Goal: Transaction & Acquisition: Purchase product/service

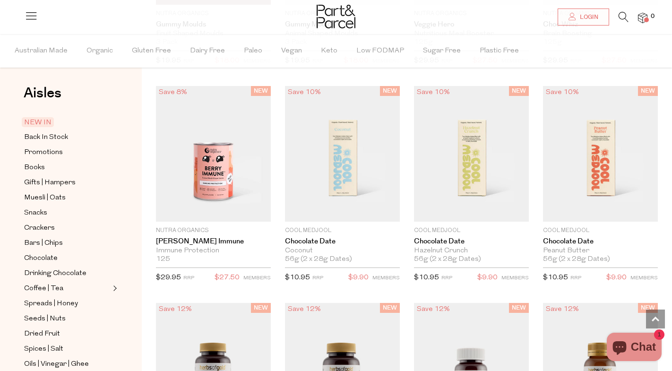
scroll to position [982, 0]
click at [40, 213] on span "Snacks" at bounding box center [35, 213] width 23 height 11
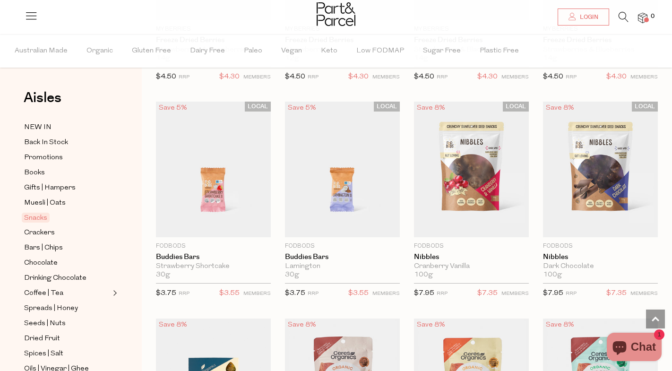
scroll to position [1347, 0]
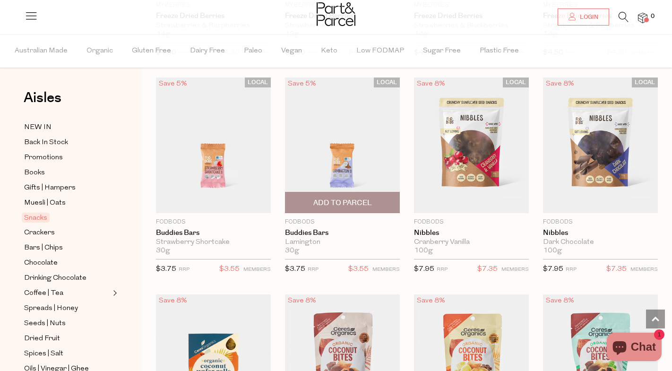
click at [359, 203] on span "Add To Parcel" at bounding box center [342, 203] width 59 height 10
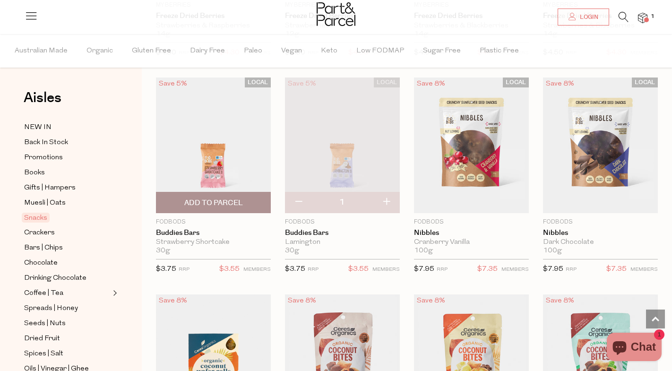
click at [213, 205] on span "Add To Parcel" at bounding box center [213, 203] width 59 height 10
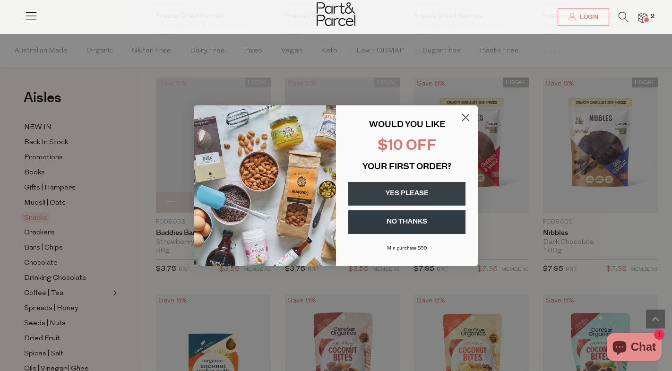
click at [430, 226] on button "NO THANKS" at bounding box center [406, 222] width 117 height 24
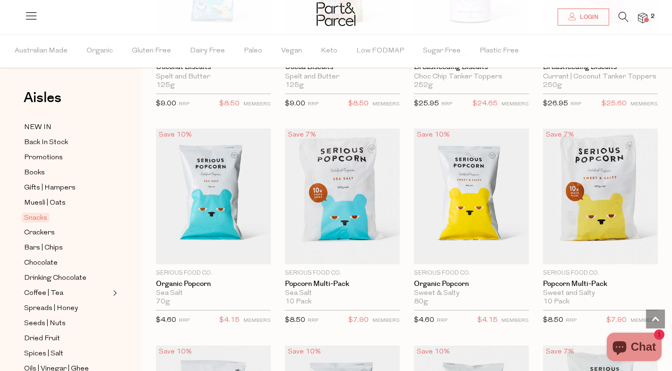
scroll to position [2166, 0]
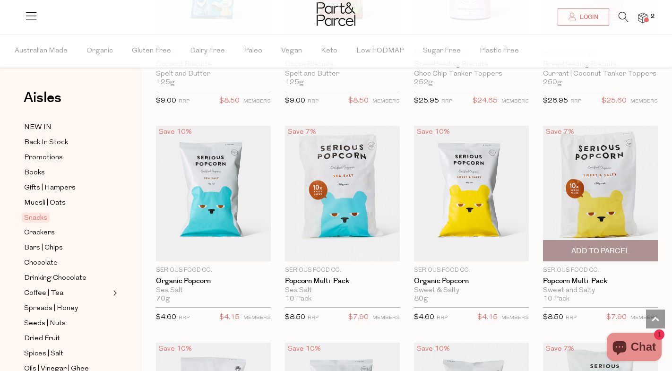
click at [596, 250] on span "Add To Parcel" at bounding box center [601, 251] width 59 height 10
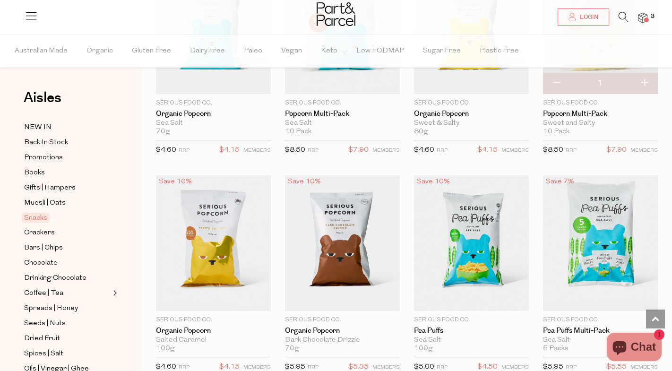
scroll to position [2407, 0]
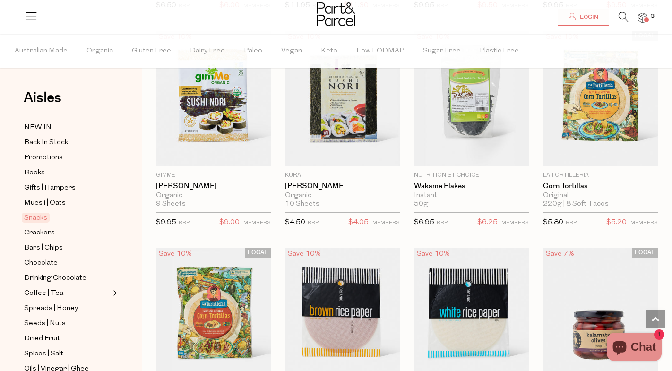
scroll to position [3126, 0]
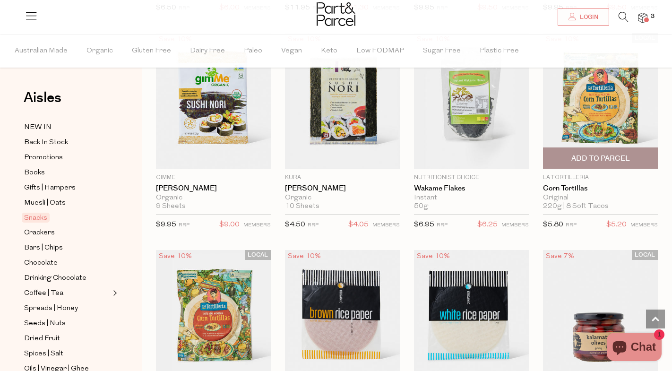
click at [609, 154] on span "Add To Parcel" at bounding box center [601, 159] width 59 height 10
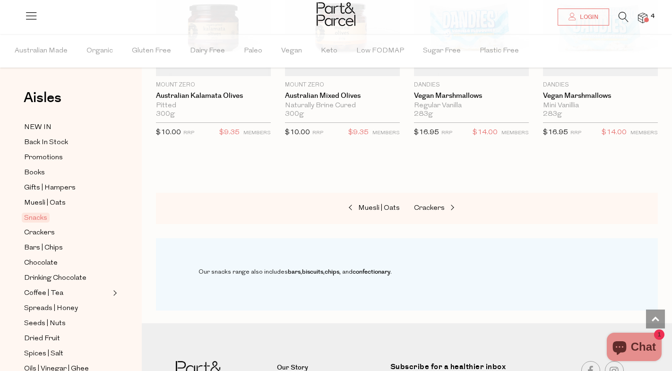
scroll to position [3655, 0]
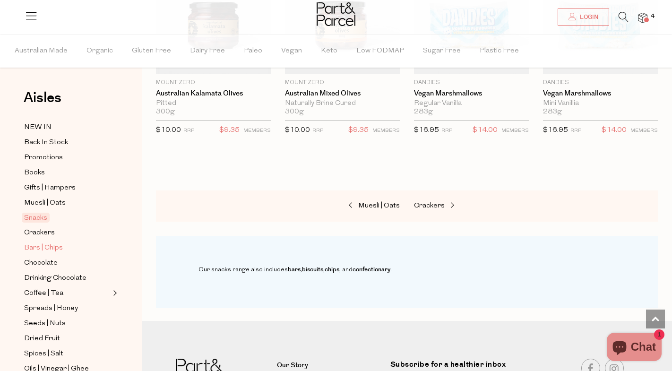
click at [52, 245] on span "Bars | Chips" at bounding box center [43, 248] width 39 height 11
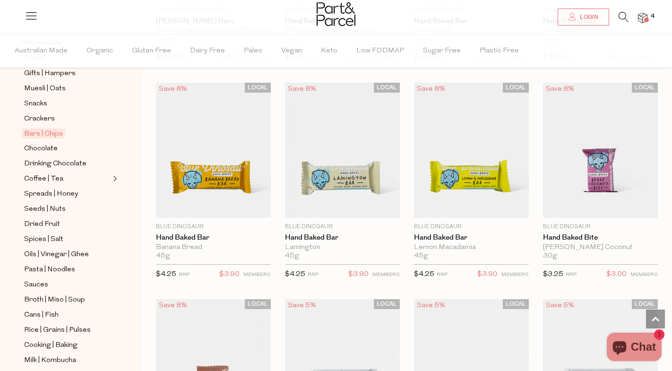
scroll to position [1775, 0]
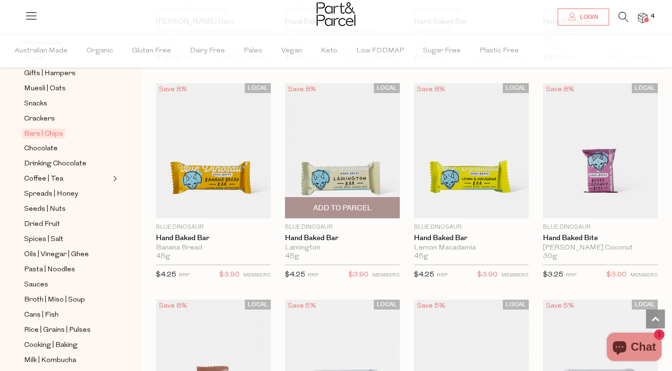
click at [356, 207] on span "Add To Parcel" at bounding box center [342, 208] width 59 height 10
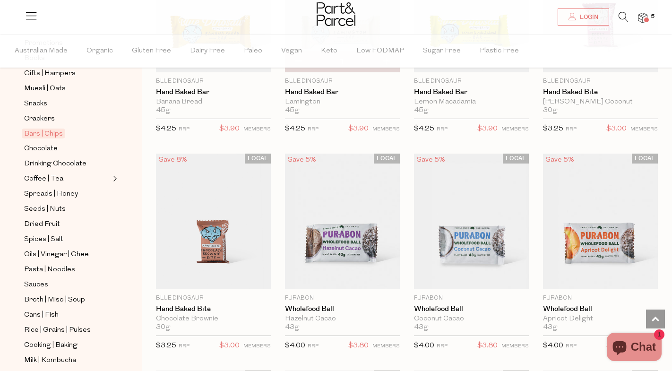
scroll to position [1926, 0]
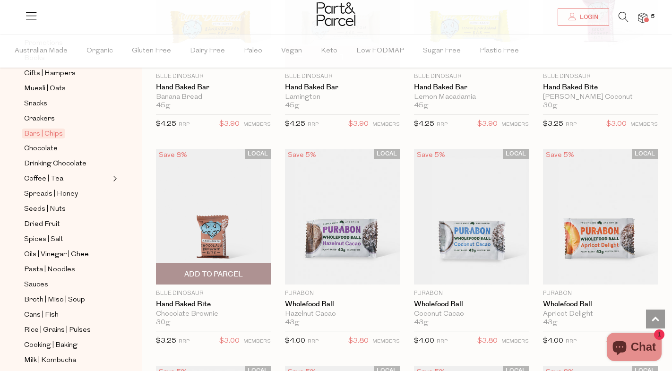
click at [236, 273] on span "Add To Parcel" at bounding box center [213, 274] width 59 height 10
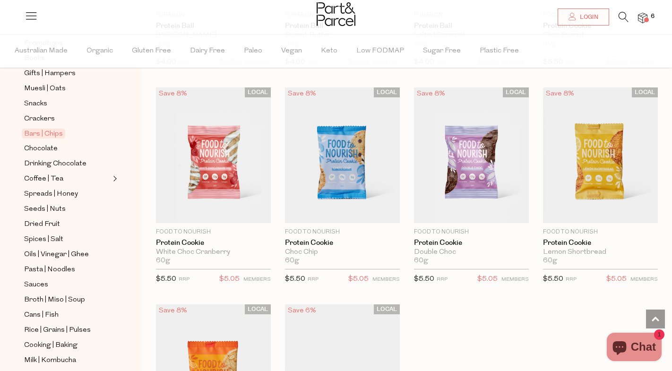
scroll to position [2432, 0]
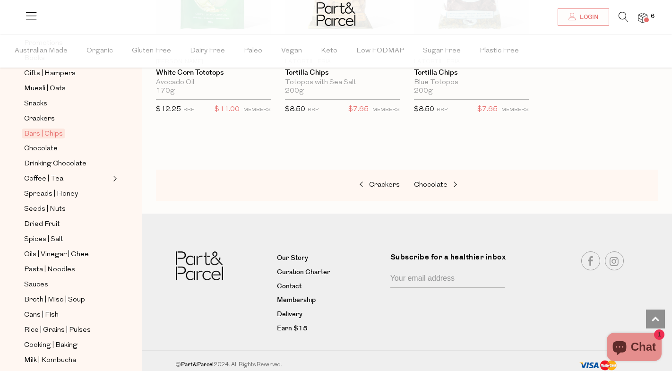
scroll to position [3892, 0]
click at [454, 184] on span at bounding box center [454, 185] width 13 height 7
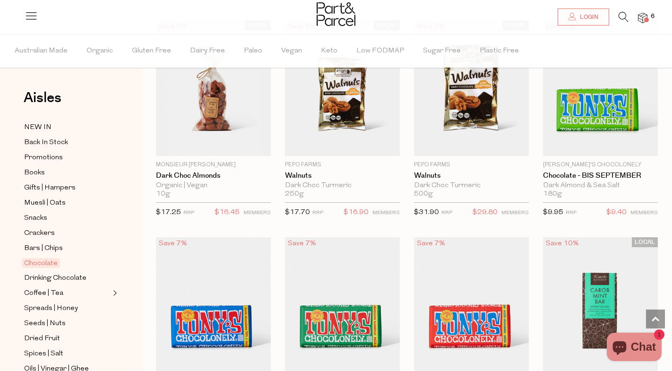
scroll to position [2058, 0]
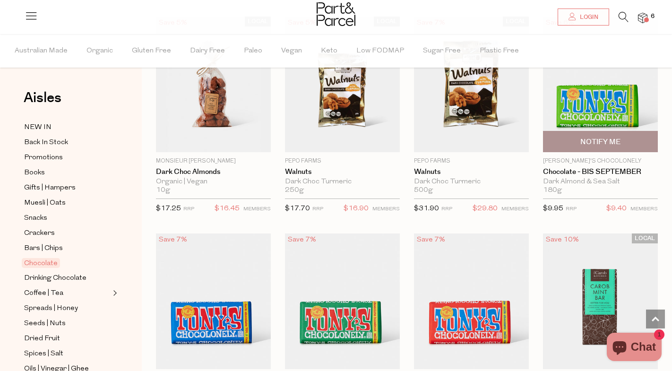
click at [567, 135] on span "Notify Me" at bounding box center [600, 141] width 109 height 20
type input "Notify when available"
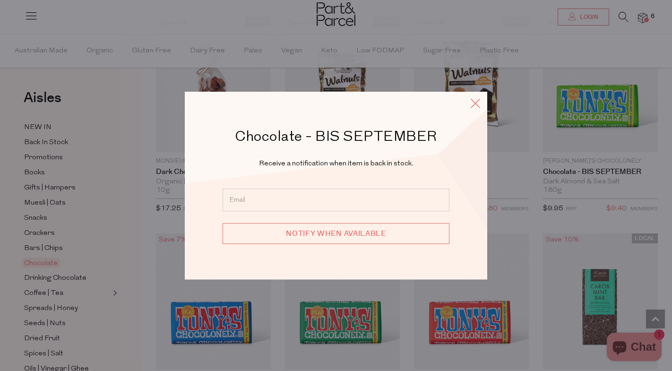
click at [472, 108] on icon at bounding box center [475, 103] width 14 height 14
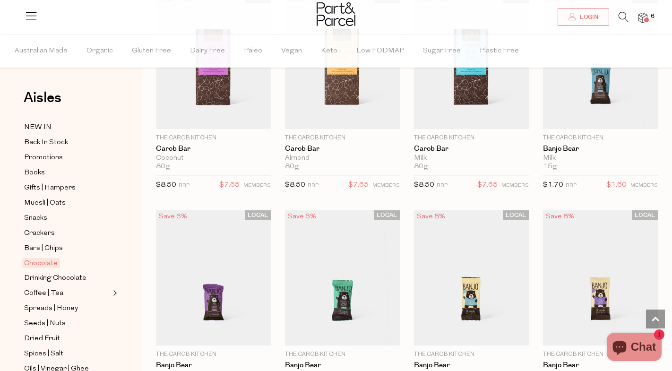
scroll to position [2508, 0]
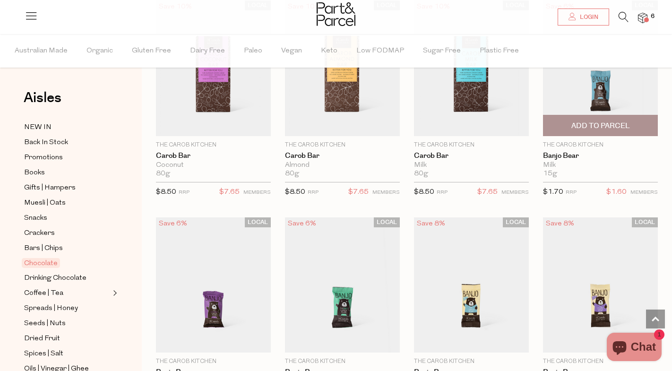
click at [596, 126] on span "Add To Parcel" at bounding box center [601, 126] width 59 height 10
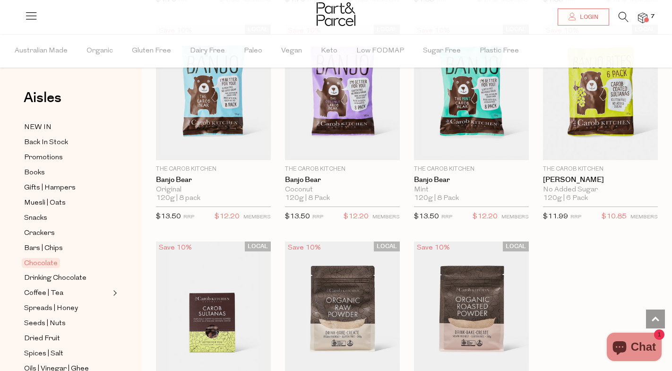
scroll to position [2917, 0]
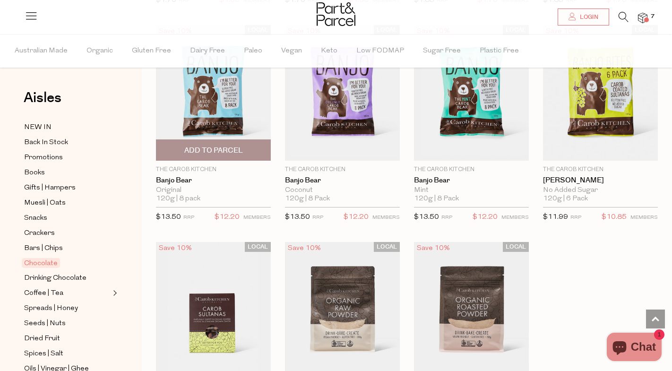
click at [238, 150] on span "Add To Parcel" at bounding box center [213, 151] width 59 height 10
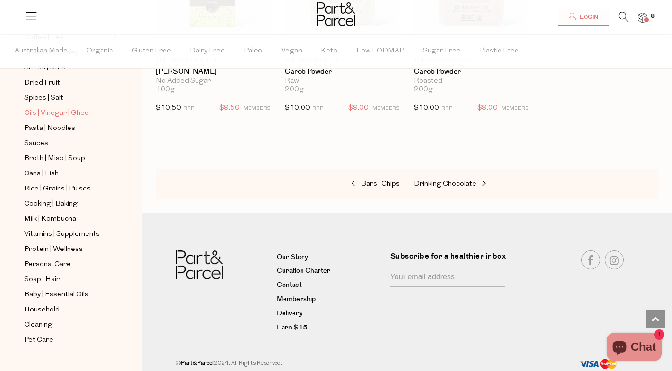
scroll to position [264, 0]
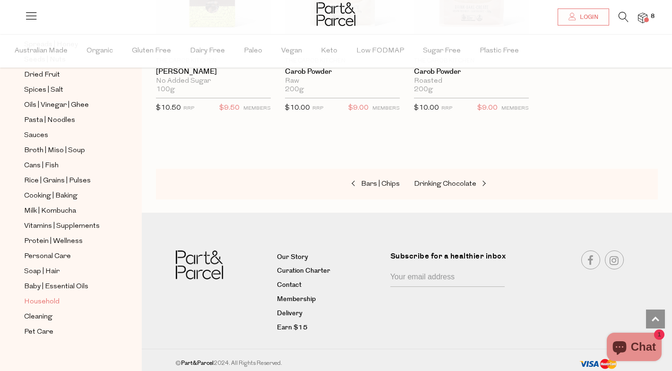
click at [38, 301] on span "Household" at bounding box center [41, 301] width 35 height 11
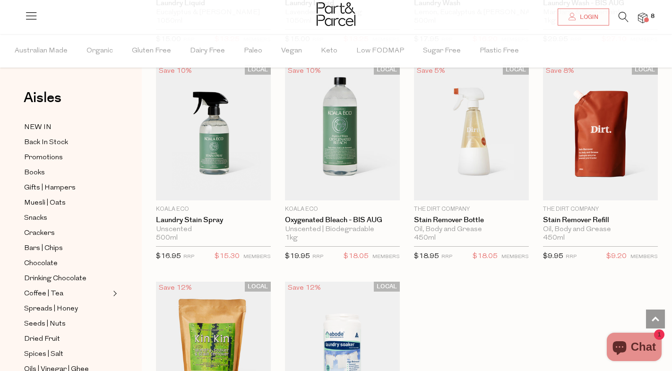
scroll to position [2550, 0]
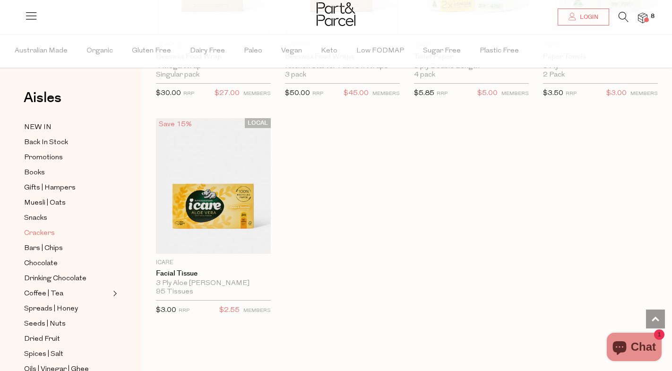
scroll to position [2, 0]
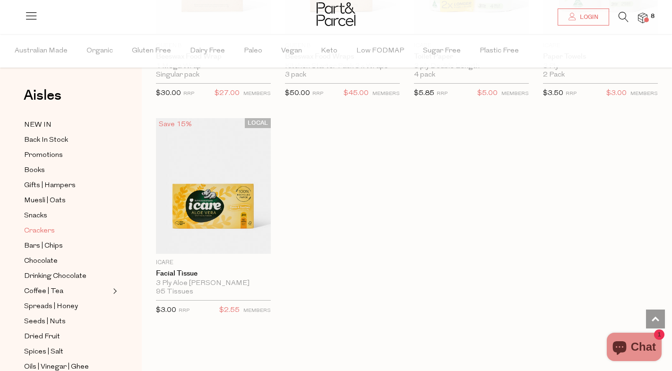
click at [36, 227] on span "Crackers" at bounding box center [39, 231] width 31 height 11
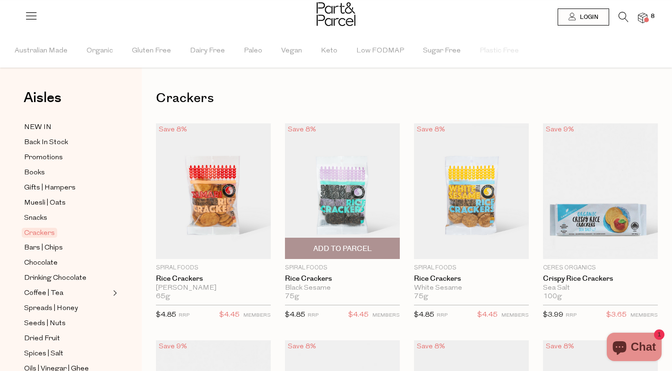
click at [320, 241] on span "Add To Parcel" at bounding box center [342, 248] width 109 height 20
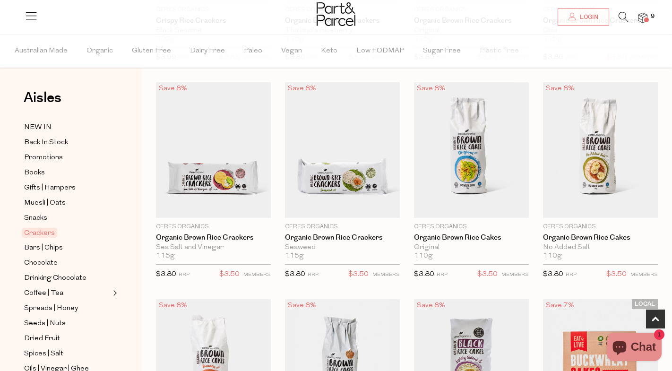
scroll to position [476, 0]
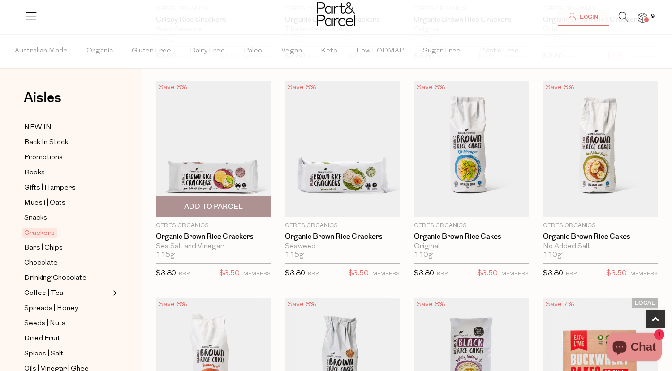
click at [245, 209] on span "Add To Parcel" at bounding box center [213, 206] width 109 height 20
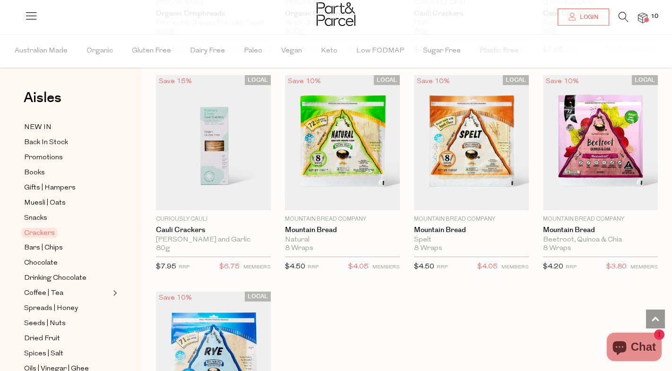
scroll to position [1782, 0]
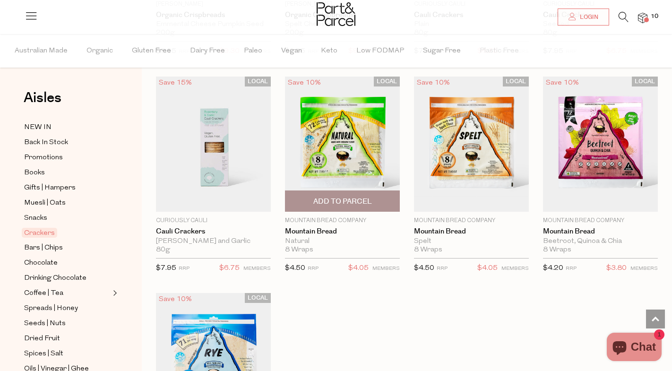
click at [312, 194] on span "Add To Parcel" at bounding box center [342, 201] width 109 height 20
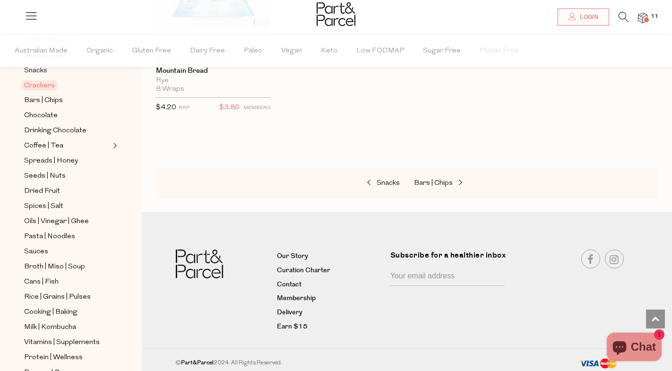
scroll to position [148, 0]
click at [58, 317] on span "Cooking | Baking" at bounding box center [50, 311] width 53 height 11
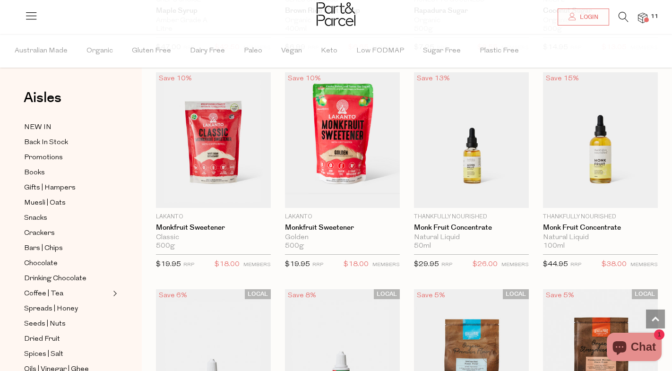
scroll to position [2240, 0]
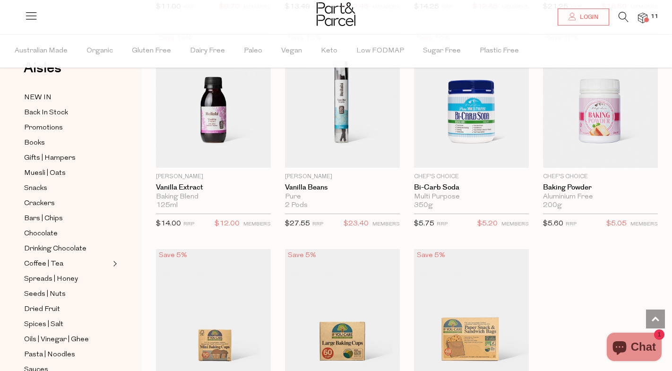
scroll to position [48, 0]
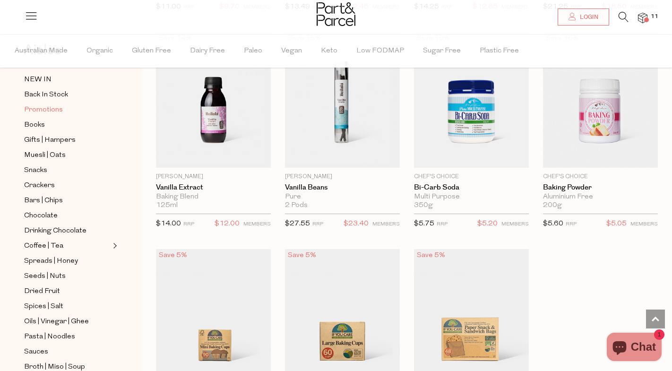
click at [52, 111] on span "Promotions" at bounding box center [43, 109] width 39 height 11
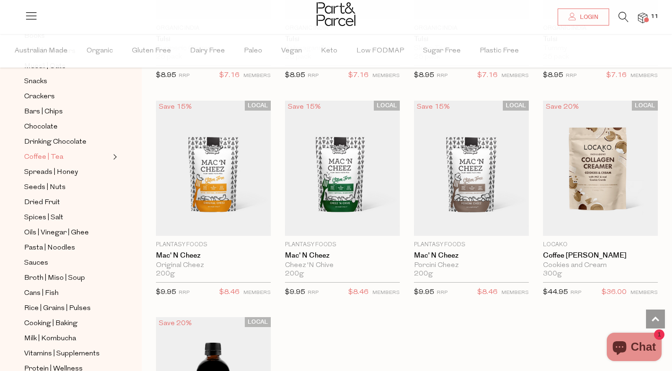
scroll to position [137, 0]
click at [620, 17] on icon at bounding box center [624, 17] width 10 height 10
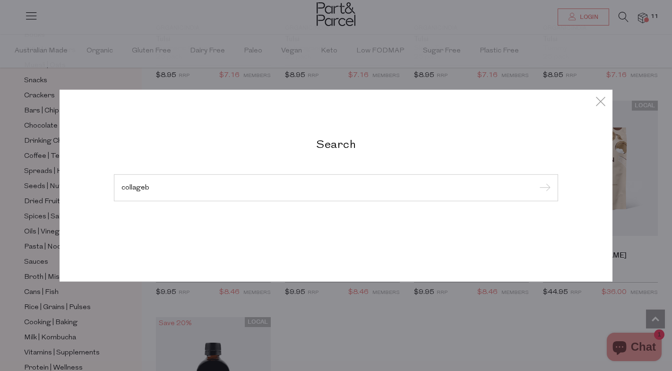
click at [537, 181] on input "submit" at bounding box center [544, 188] width 14 height 14
type input "collage"
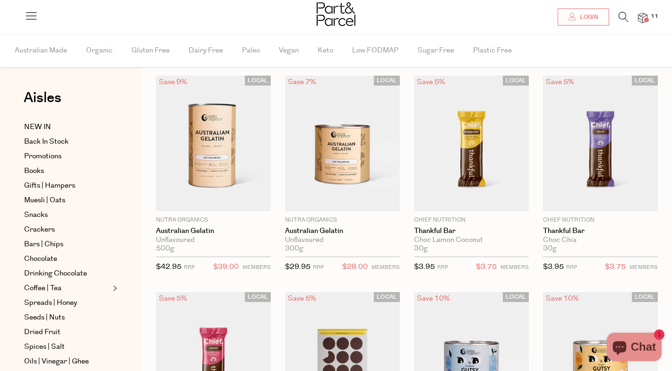
click at [625, 16] on icon at bounding box center [624, 17] width 10 height 10
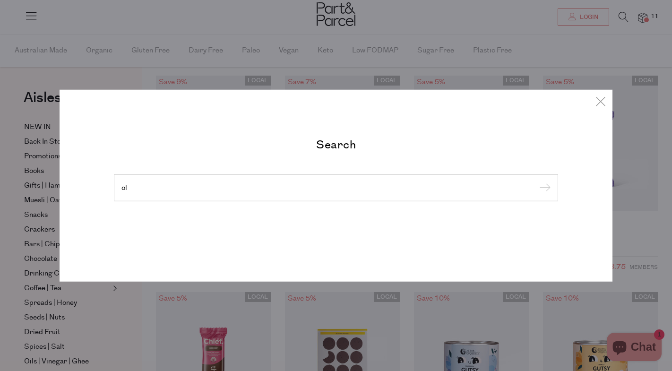
type input "o"
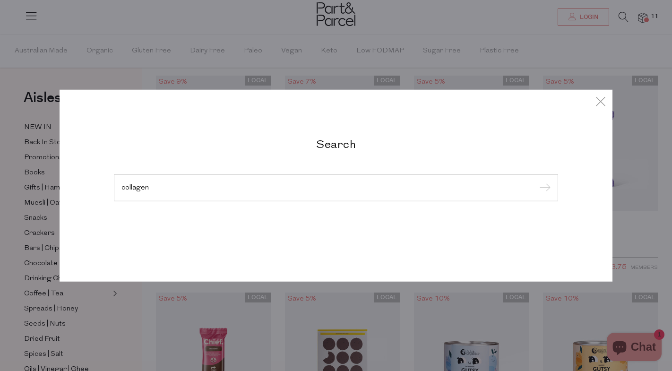
type input "collagen"
click at [537, 181] on input "submit" at bounding box center [544, 188] width 14 height 14
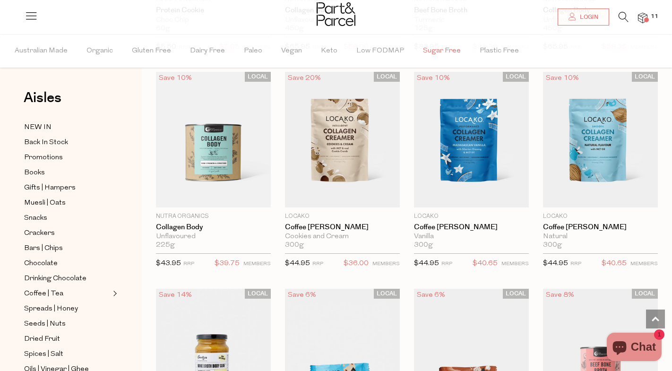
scroll to position [2219, 0]
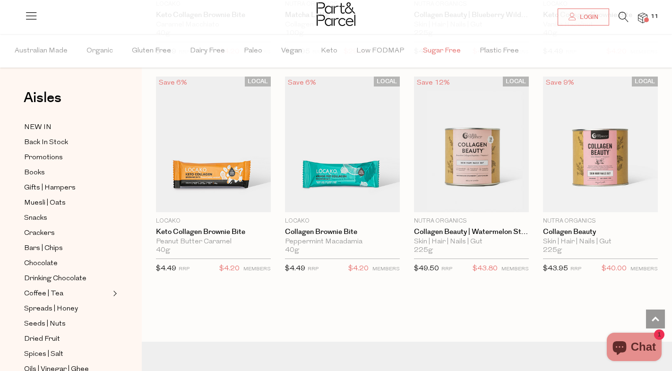
scroll to position [3053, 0]
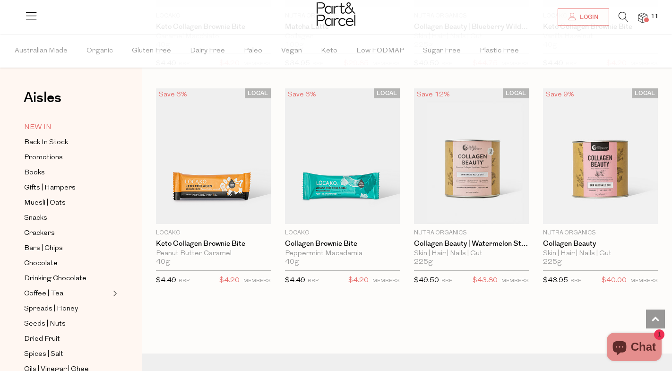
click at [43, 128] on span "NEW IN" at bounding box center [37, 127] width 27 height 11
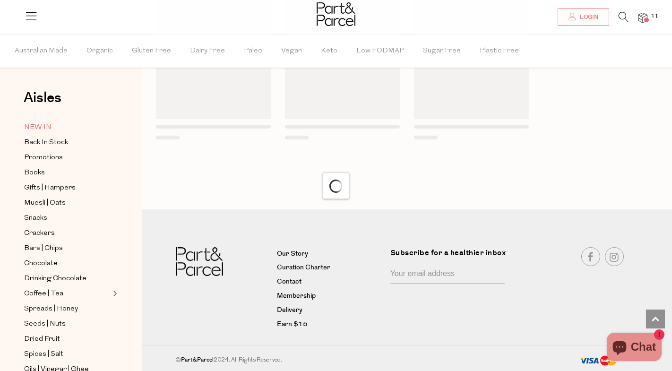
scroll to position [755, 0]
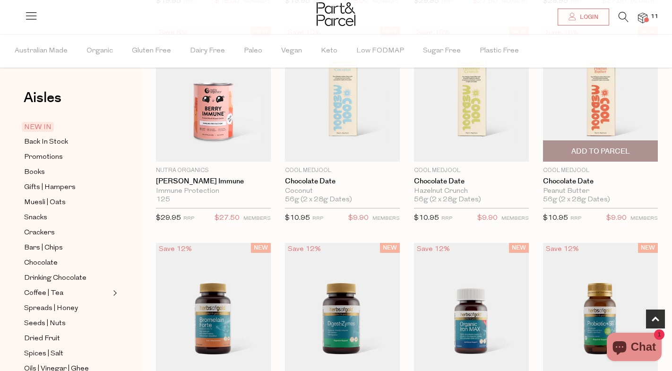
scroll to position [314, 0]
click at [607, 150] on span "Add To Parcel" at bounding box center [601, 151] width 59 height 10
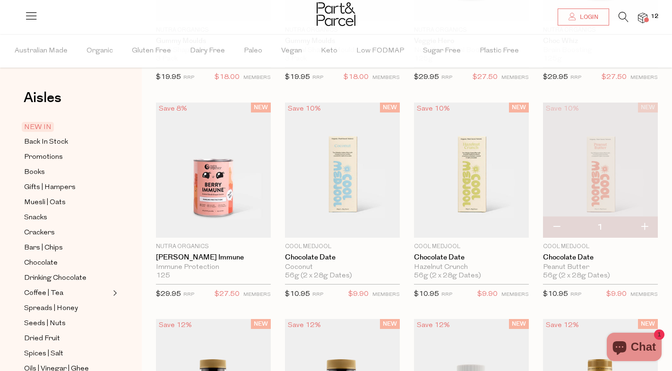
scroll to position [296, 0]
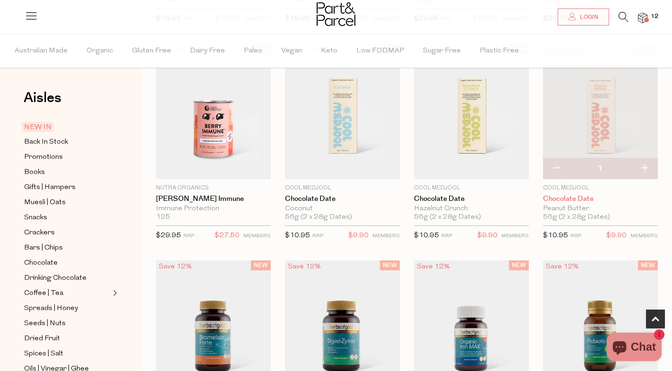
click at [581, 199] on link "Chocolate Date" at bounding box center [600, 199] width 115 height 9
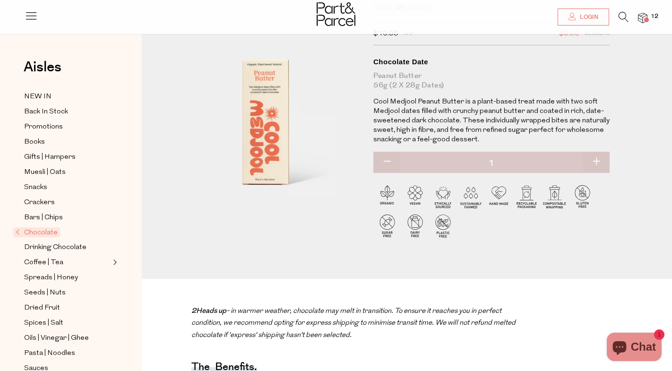
scroll to position [62, 0]
